Goal: Task Accomplishment & Management: Complete application form

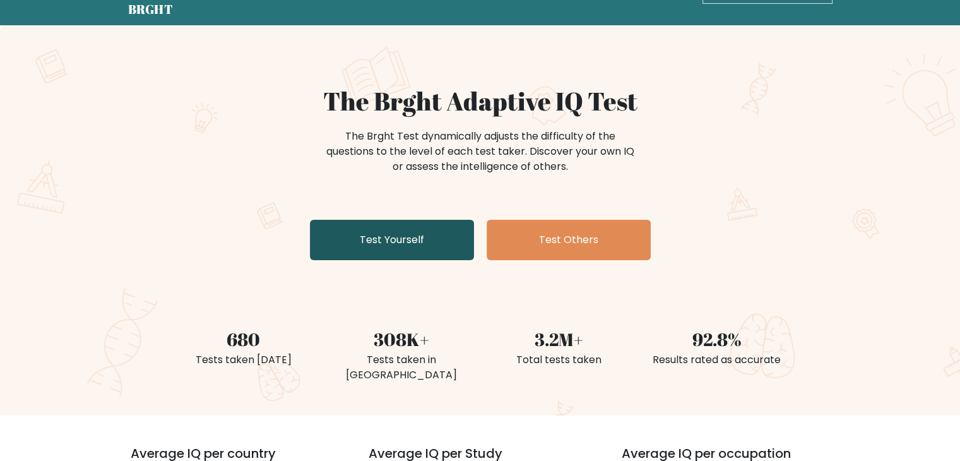
scroll to position [63, 0]
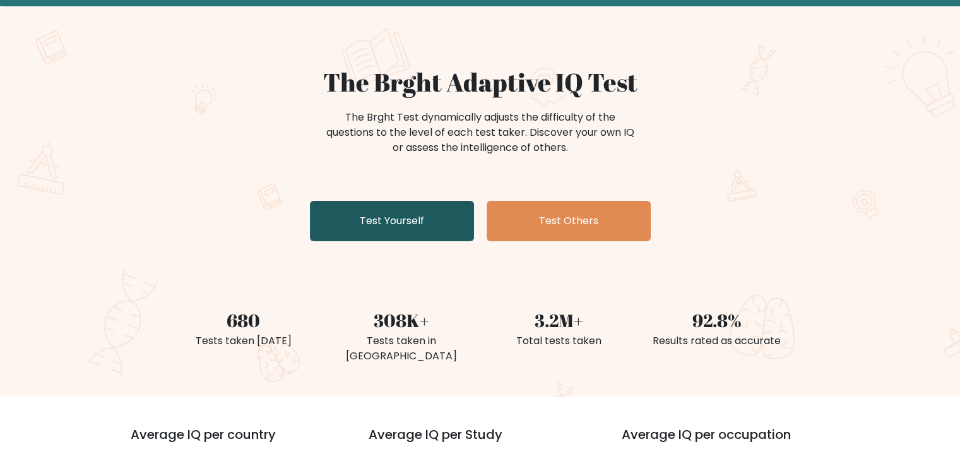
click at [389, 215] on link "Test Yourself" at bounding box center [392, 221] width 164 height 40
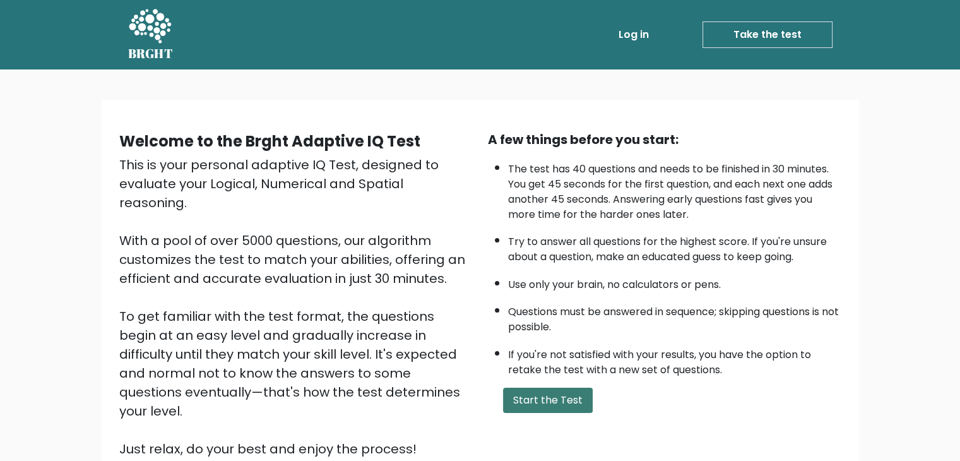
click at [560, 399] on button "Start the Test" at bounding box center [548, 399] width 90 height 25
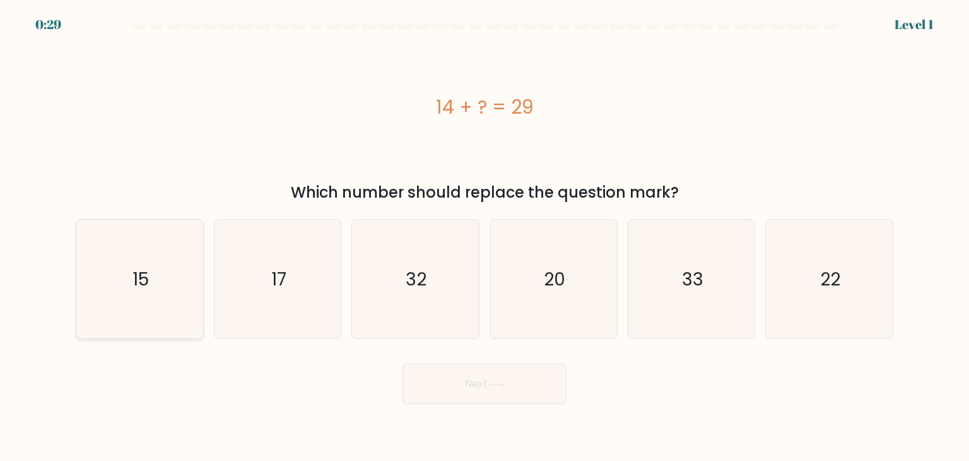
click at [91, 262] on icon "15" at bounding box center [139, 279] width 119 height 119
click at [485, 237] on input "a. 15" at bounding box center [485, 233] width 1 height 6
radio input "true"
click at [488, 397] on button "Next" at bounding box center [485, 383] width 164 height 40
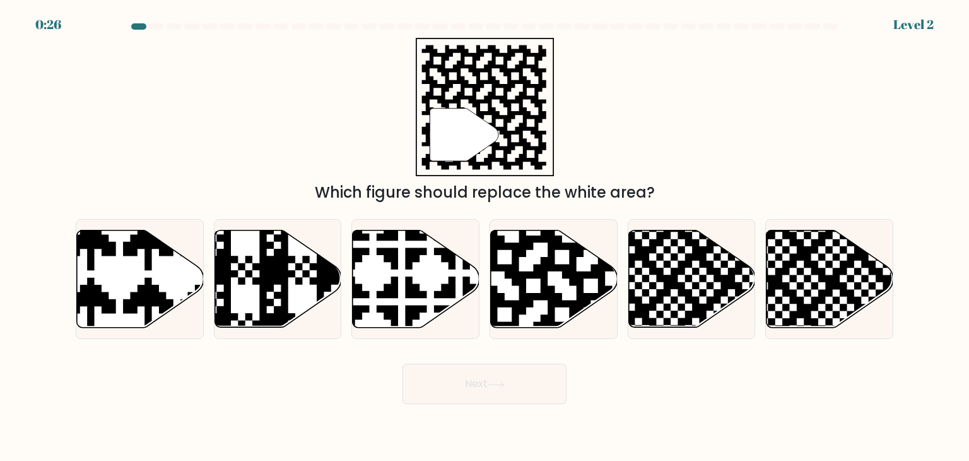
click at [480, 386] on button "Next" at bounding box center [485, 383] width 164 height 40
click at [690, 129] on div "" Which figure should replace the white area?" at bounding box center [484, 121] width 833 height 166
click at [525, 249] on icon at bounding box center [591, 228] width 230 height 230
click at [485, 237] on input "d." at bounding box center [485, 233] width 1 height 6
radio input "true"
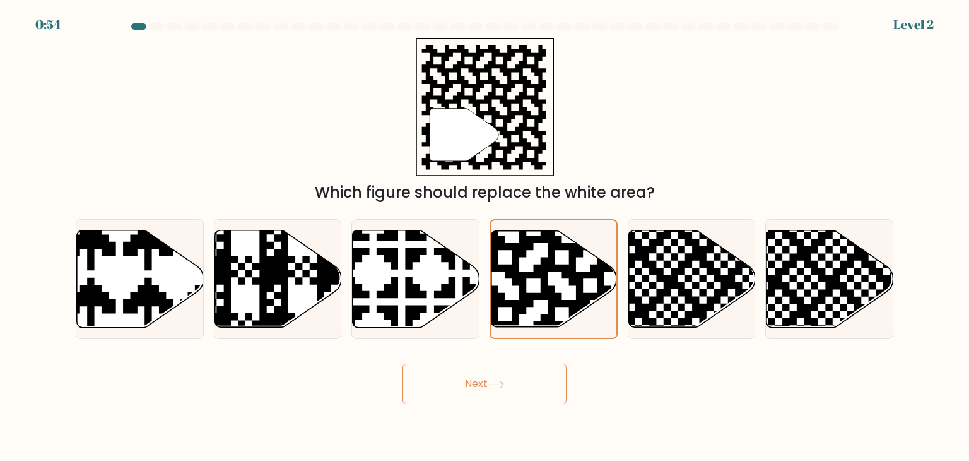
click at [456, 391] on button "Next" at bounding box center [485, 383] width 164 height 40
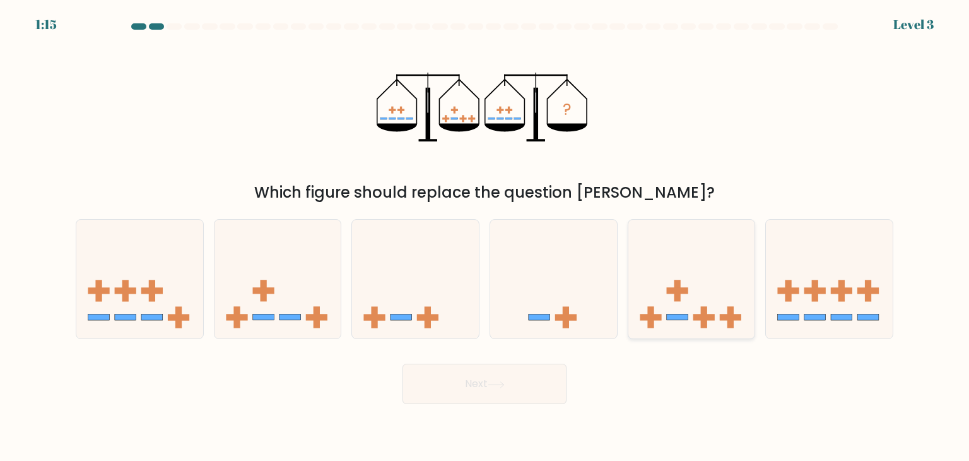
click at [684, 297] on icon at bounding box center [692, 279] width 127 height 105
click at [485, 237] on input "e." at bounding box center [485, 233] width 1 height 6
radio input "true"
click at [516, 391] on button "Next" at bounding box center [485, 383] width 164 height 40
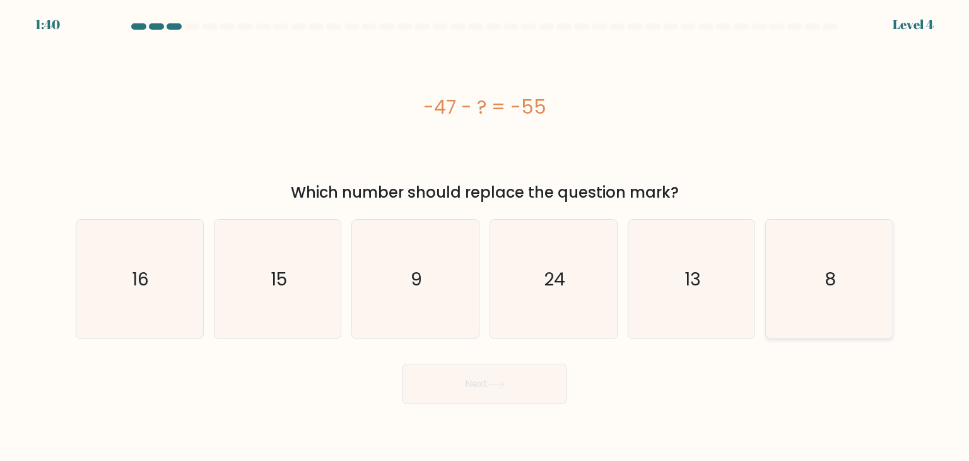
click at [842, 289] on icon "8" at bounding box center [829, 279] width 119 height 119
click at [485, 237] on input "f. 8" at bounding box center [485, 233] width 1 height 6
radio input "true"
click at [448, 389] on button "Next" at bounding box center [485, 383] width 164 height 40
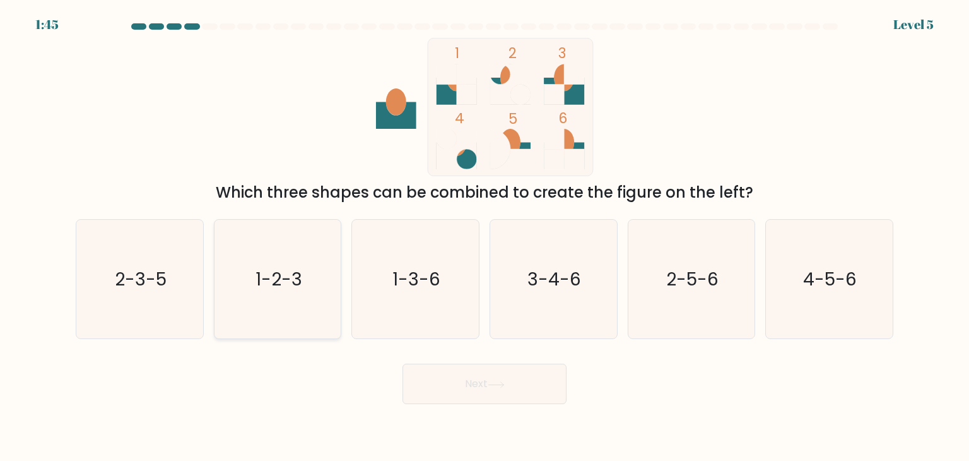
click at [403, 363] on button "Next" at bounding box center [485, 383] width 164 height 40
drag, startPoint x: 423, startPoint y: 326, endPoint x: 421, endPoint y: 338, distance: 11.5
click at [422, 330] on icon "1-3-6" at bounding box center [415, 279] width 119 height 119
click at [485, 237] on input "c. 1-3-6" at bounding box center [485, 233] width 1 height 6
radio input "true"
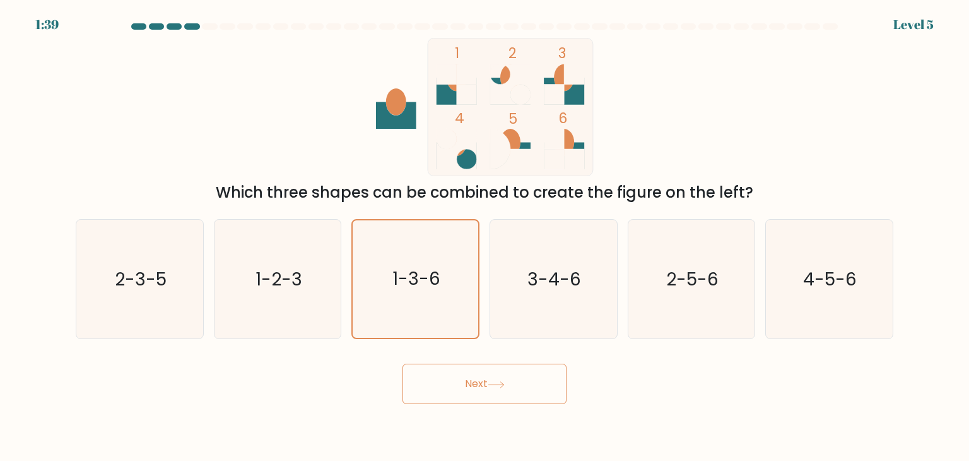
click at [452, 397] on button "Next" at bounding box center [485, 383] width 164 height 40
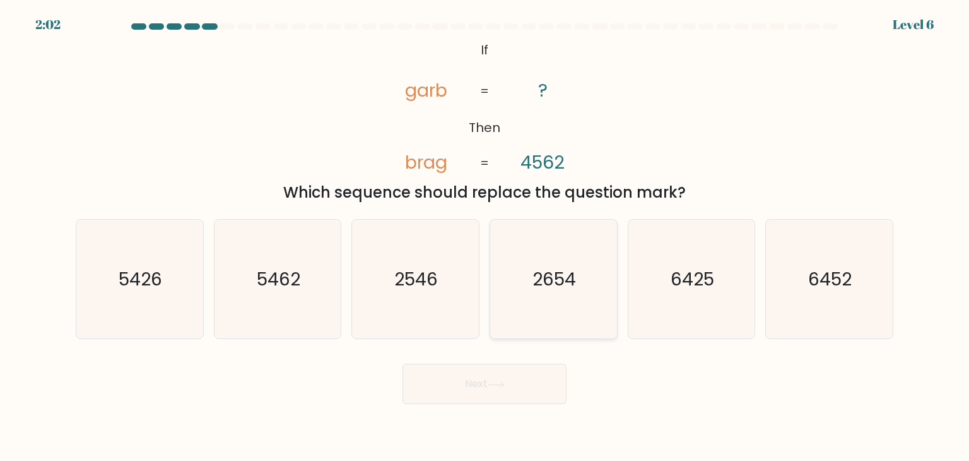
drag, startPoint x: 535, startPoint y: 271, endPoint x: 531, endPoint y: 276, distance: 7.2
click at [533, 275] on icon "2654" at bounding box center [553, 279] width 119 height 119
click at [485, 237] on input "d. 2654" at bounding box center [485, 233] width 1 height 6
radio input "true"
click at [456, 388] on button "Next" at bounding box center [485, 383] width 164 height 40
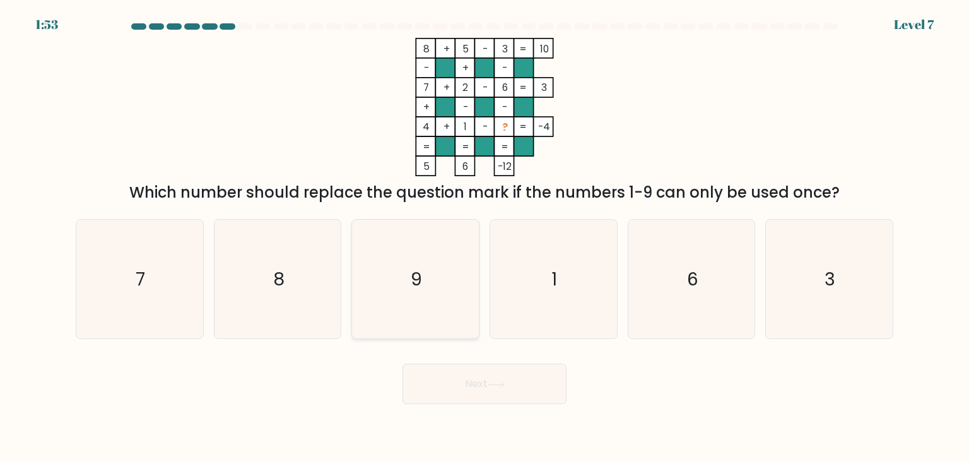
click at [386, 309] on icon "9" at bounding box center [415, 279] width 119 height 119
click at [485, 237] on input "c. 9" at bounding box center [485, 233] width 1 height 6
radio input "true"
click at [425, 381] on button "Next" at bounding box center [485, 383] width 164 height 40
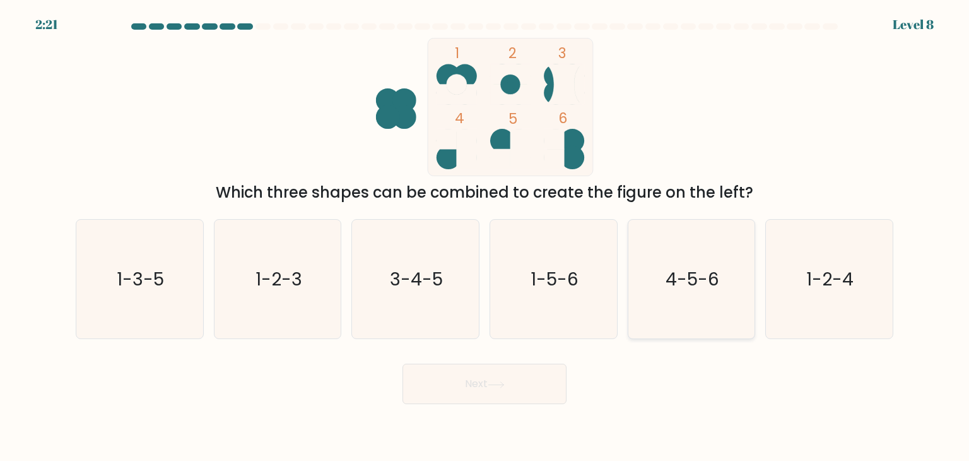
click at [710, 263] on icon "4-5-6" at bounding box center [691, 279] width 119 height 119
click at [485, 237] on input "e. 4-5-6" at bounding box center [485, 233] width 1 height 6
radio input "true"
click at [499, 382] on icon at bounding box center [496, 384] width 17 height 7
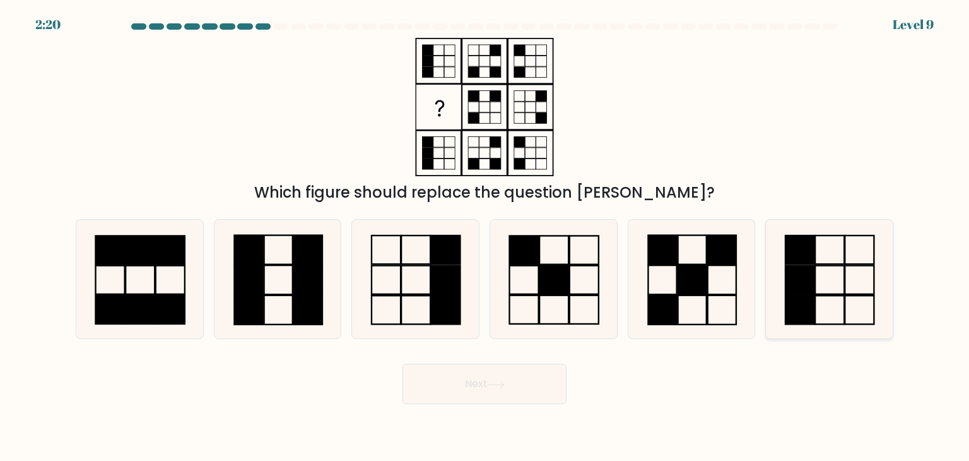
click at [812, 238] on rect at bounding box center [800, 249] width 29 height 28
click at [485, 237] on input "f." at bounding box center [485, 233] width 1 height 6
radio input "true"
click at [540, 384] on button "Next" at bounding box center [485, 383] width 164 height 40
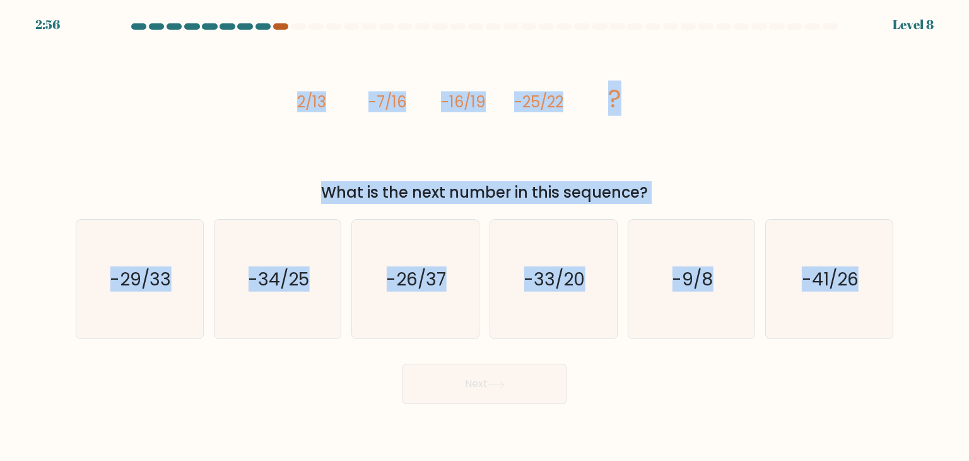
click at [281, 25] on div at bounding box center [280, 26] width 15 height 6
click at [295, 69] on icon "image/svg+xml 2/13 -7/16 -16/19 -25/22 ?" at bounding box center [484, 107] width 379 height 138
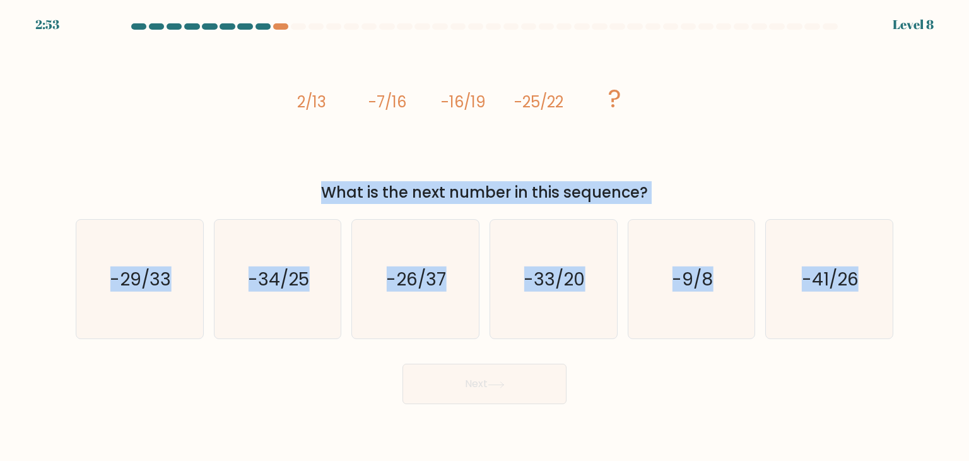
click at [653, 76] on icon "image/svg+xml 2/13 -7/16 -16/19 -25/22 ?" at bounding box center [484, 107] width 379 height 138
click at [690, 189] on div "What is the next number in this sequence?" at bounding box center [484, 192] width 803 height 23
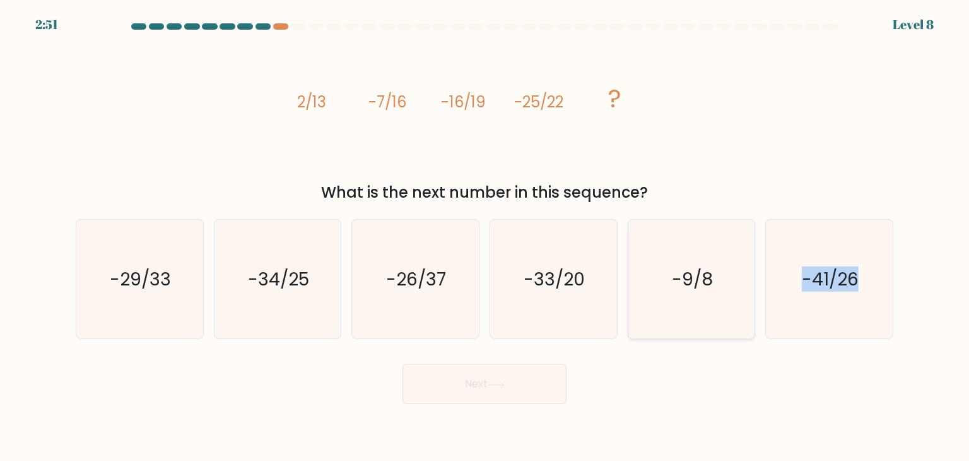
click at [727, 331] on icon "-9/8" at bounding box center [691, 279] width 119 height 119
drag, startPoint x: 862, startPoint y: 298, endPoint x: 866, endPoint y: 293, distance: 6.7
click at [861, 298] on icon "-41/26" at bounding box center [829, 279] width 119 height 119
click at [485, 237] on input "f. -41/26" at bounding box center [485, 233] width 1 height 6
radio input "true"
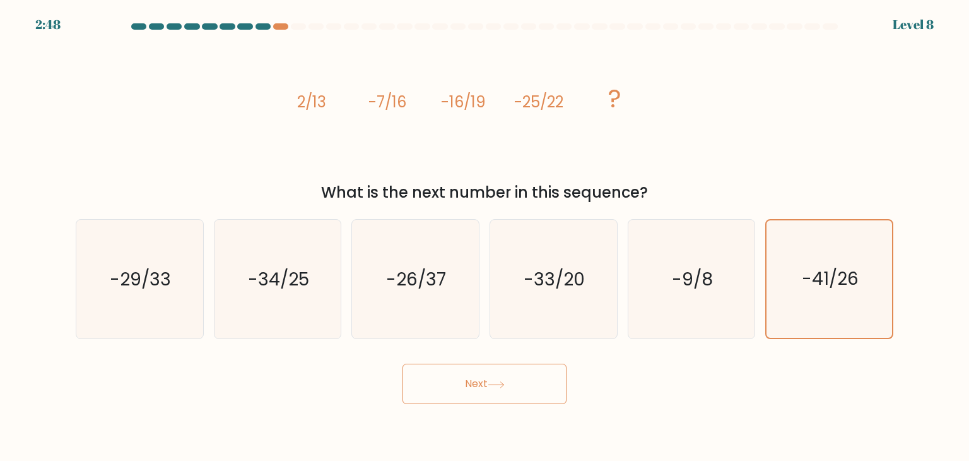
click at [929, 264] on form at bounding box center [484, 213] width 969 height 381
